Goal: Transaction & Acquisition: Purchase product/service

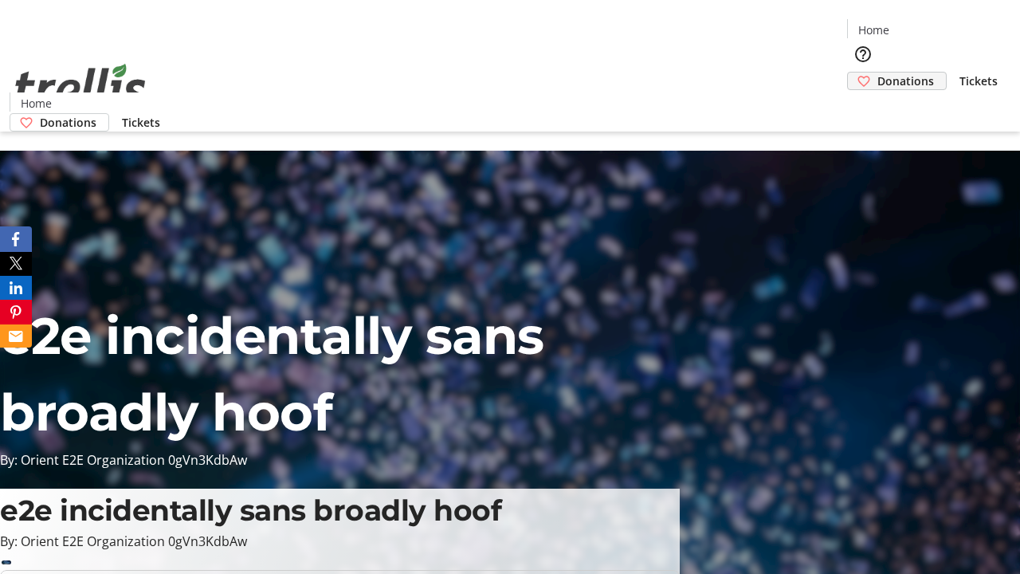
click at [877, 73] on span "Donations" at bounding box center [905, 81] width 57 height 17
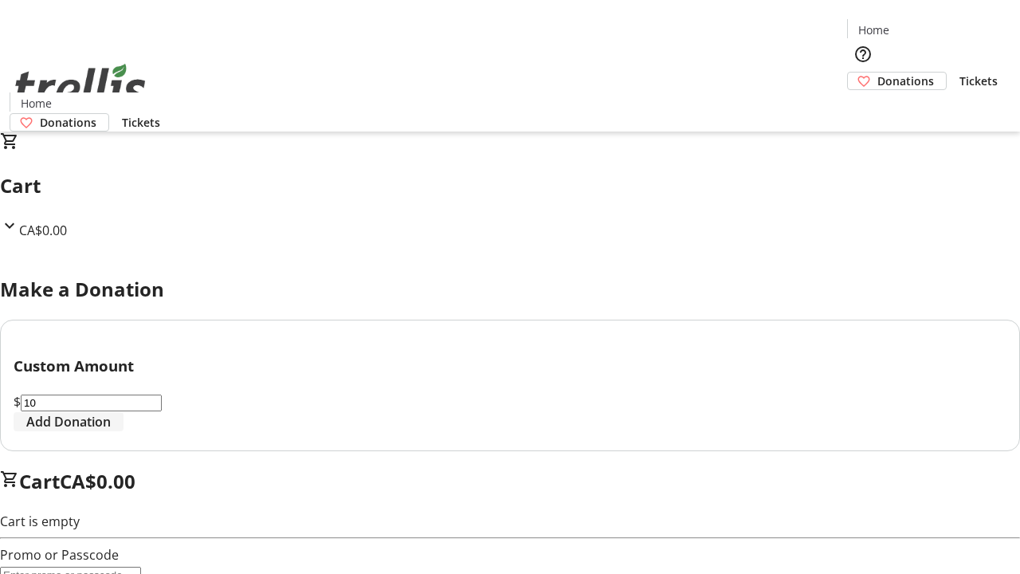
click at [111, 431] on span "Add Donation" at bounding box center [68, 421] width 84 height 19
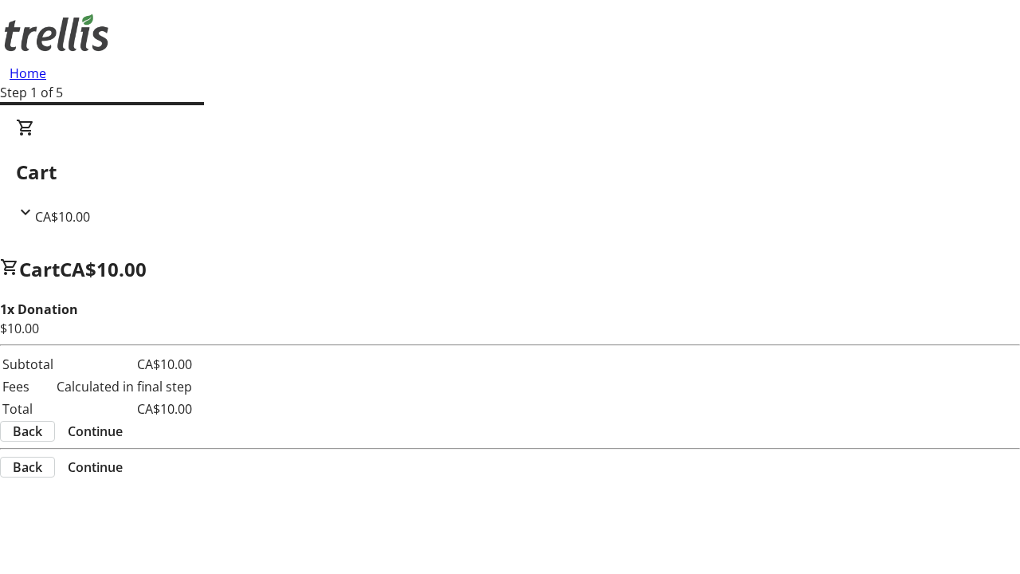
select select "CA"
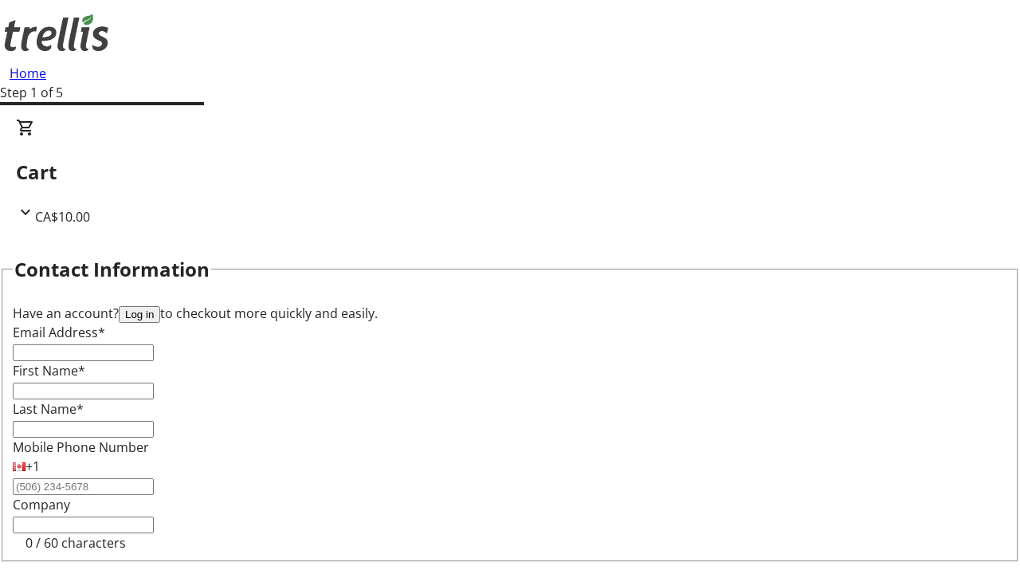
click at [160, 306] on button "Log in" at bounding box center [139, 314] width 41 height 17
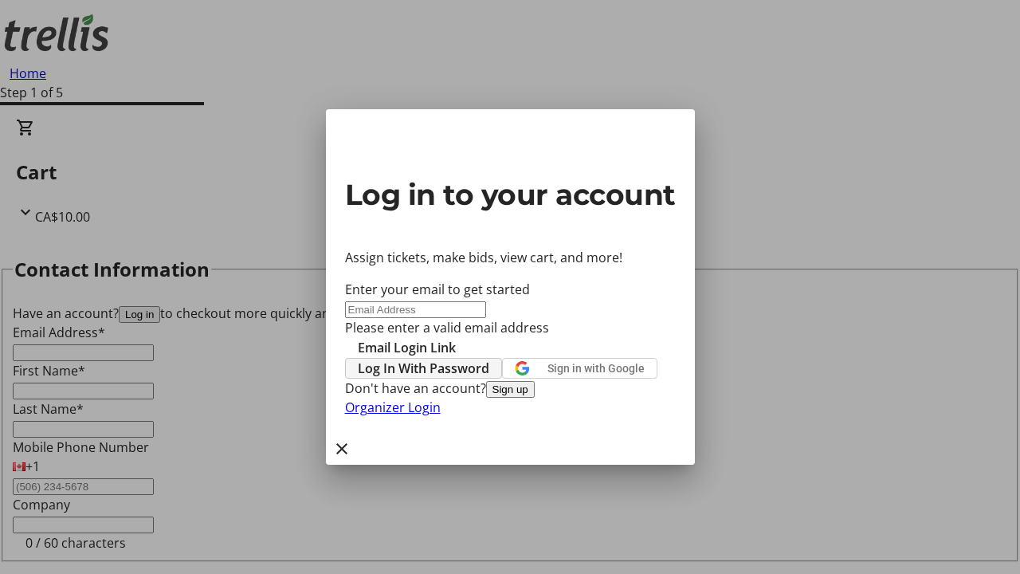
click at [489, 359] on span "Log In With Password" at bounding box center [423, 368] width 131 height 19
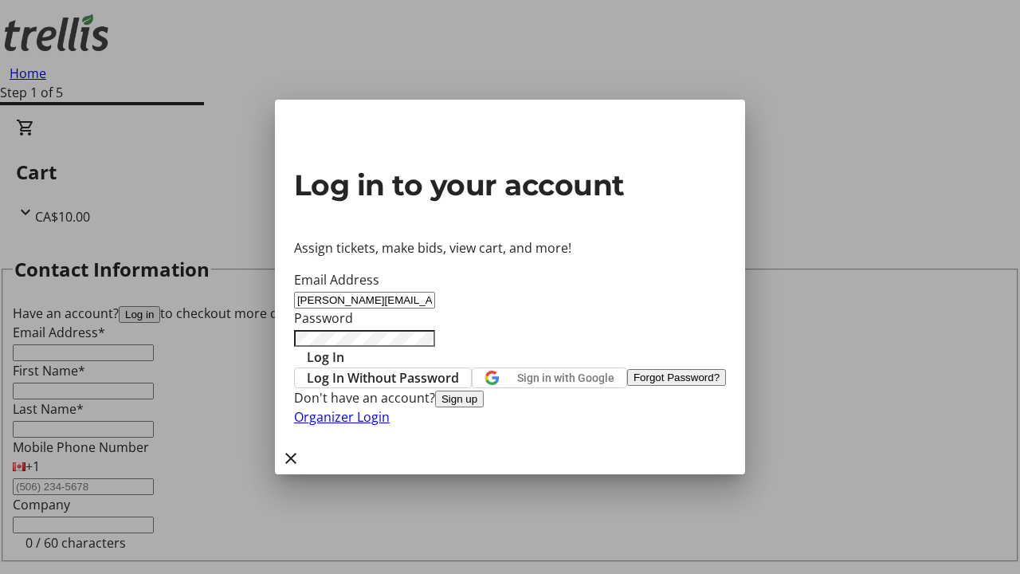
type input "[PERSON_NAME][EMAIL_ADDRESS][DOMAIN_NAME]"
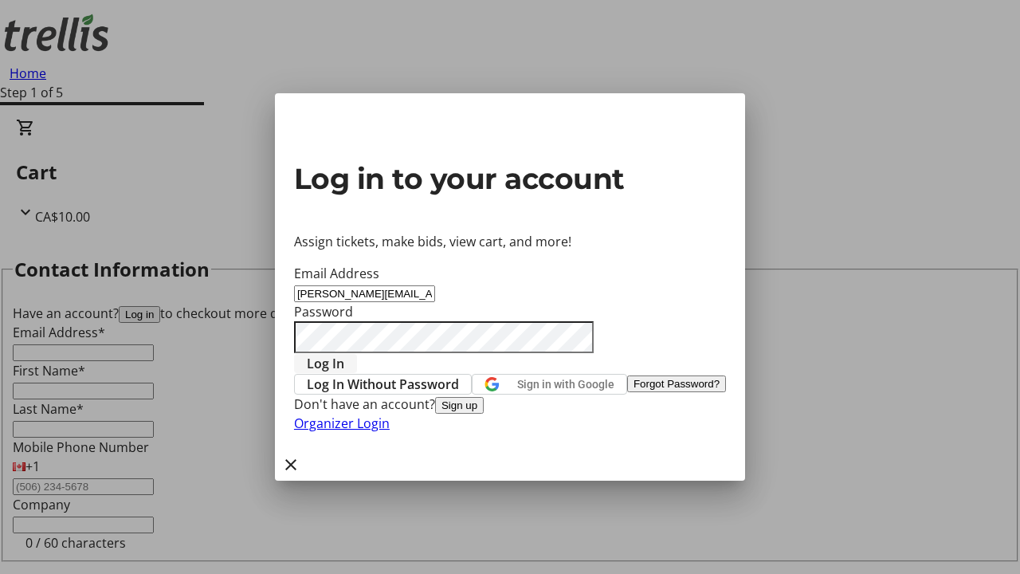
click at [344, 354] on span "Log In" at bounding box center [325, 363] width 37 height 19
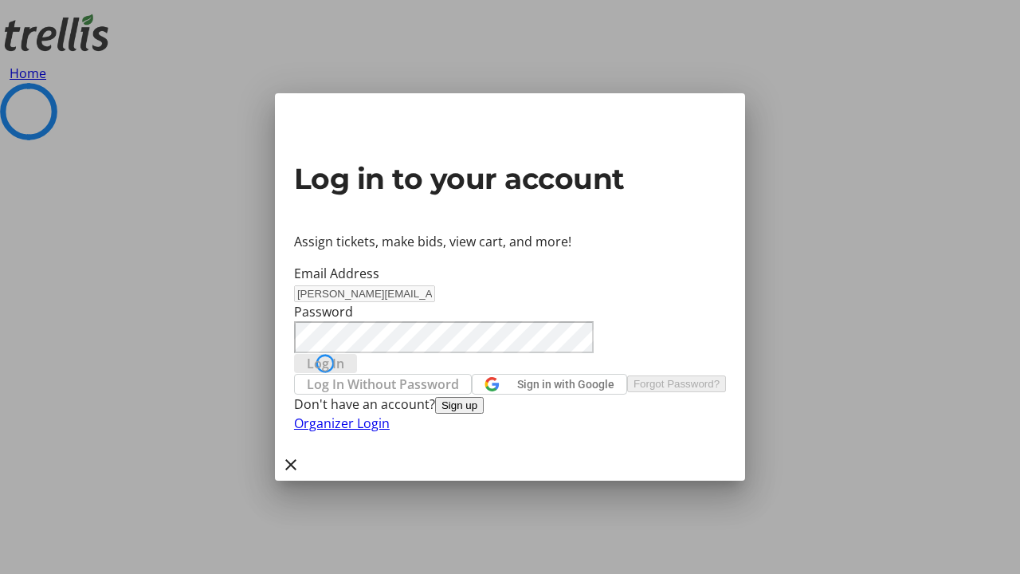
select select "CA"
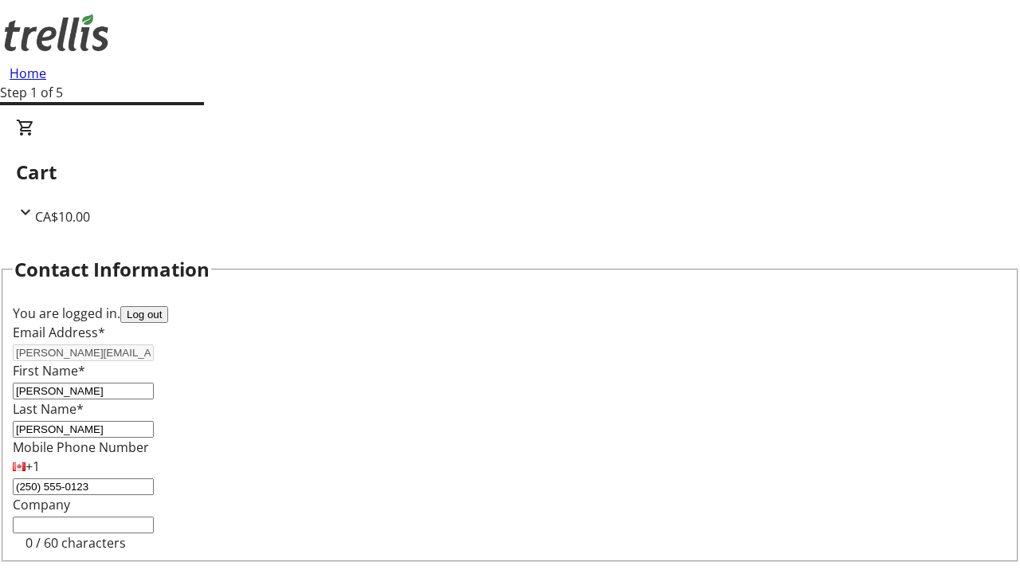
select select "CA"
type input "[STREET_ADDRESS][PERSON_NAME]"
type input "Kelowna"
select select "BC"
type input "Kelowna"
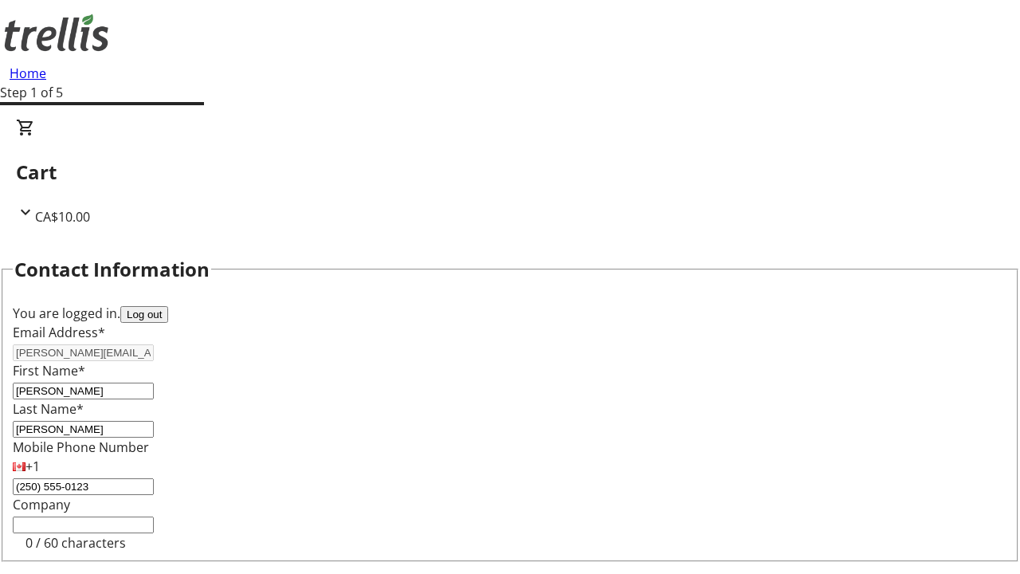
type input "V1Y 0C2"
